Goal: Task Accomplishment & Management: Use online tool/utility

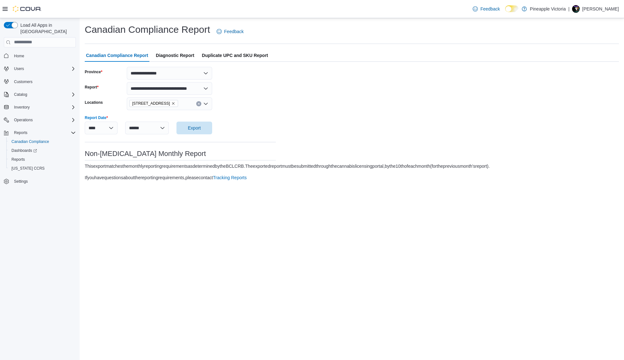
select select "**********"
select select "******"
click at [29, 9] on img at bounding box center [27, 9] width 29 height 6
click at [536, 106] on form "**********" at bounding box center [352, 126] width 534 height 119
